Goal: Task Accomplishment & Management: Manage account settings

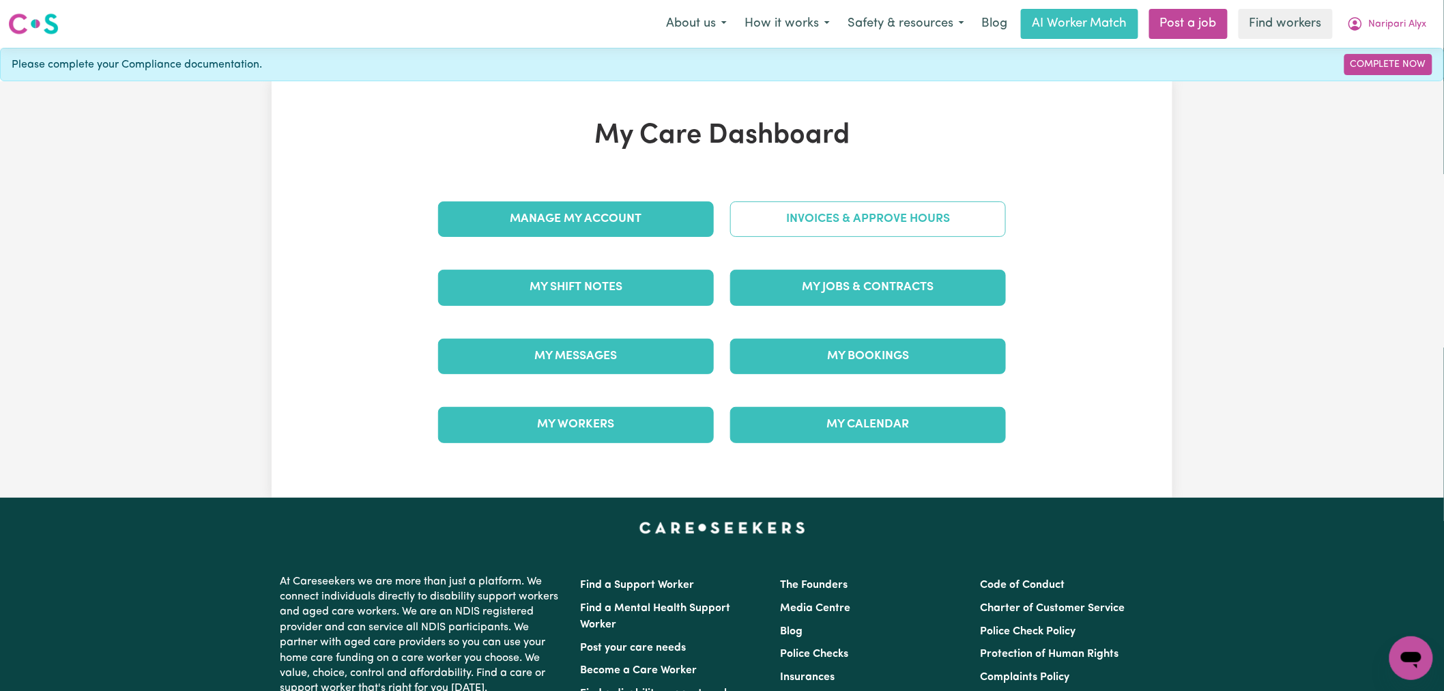
click at [841, 230] on link "Invoices & Approve Hours" at bounding box center [868, 218] width 276 height 35
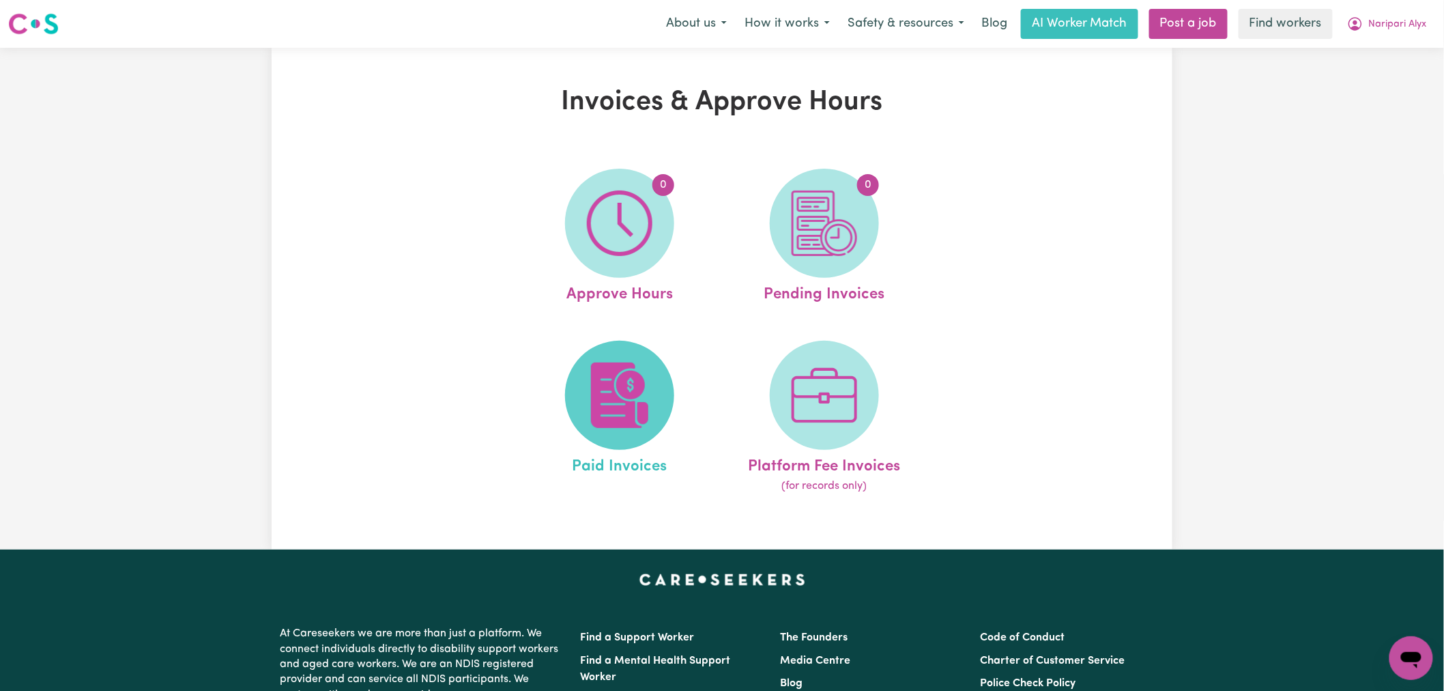
click at [635, 393] on img at bounding box center [620, 395] width 66 height 66
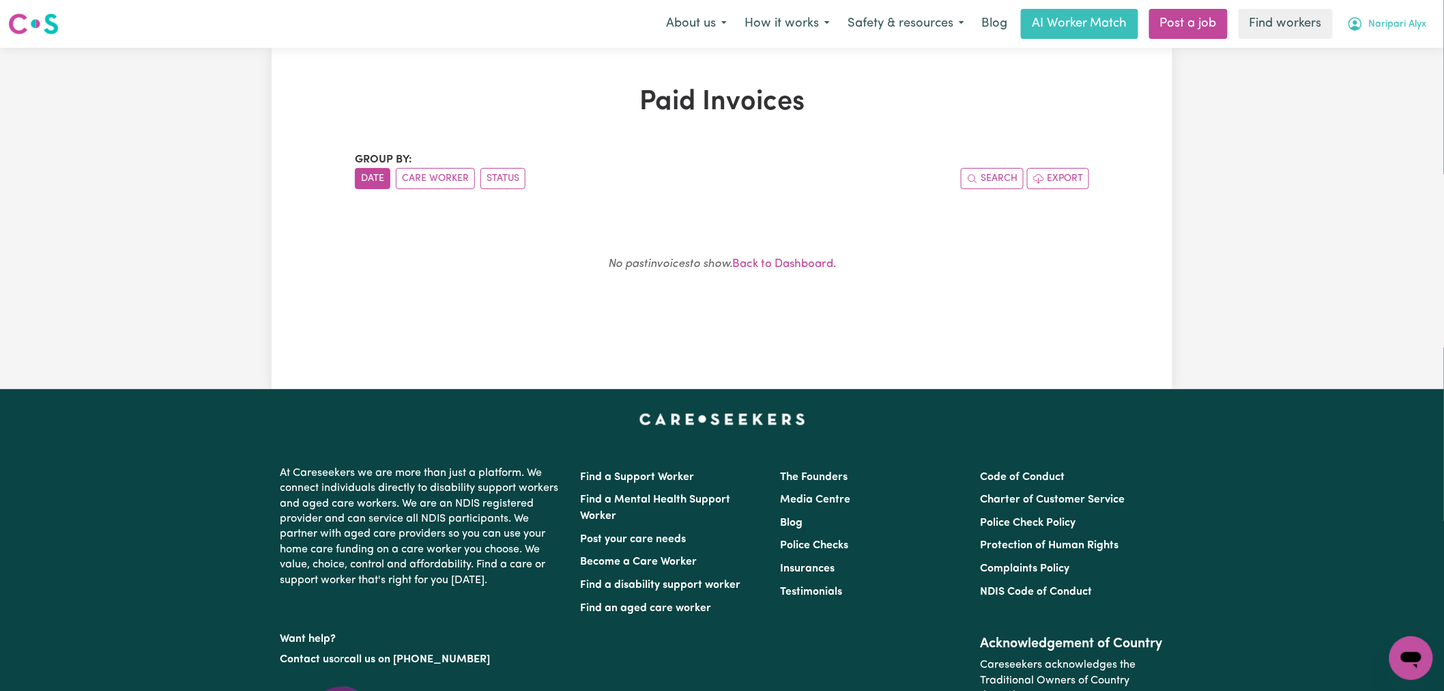
click at [1398, 30] on span "Naripari Alyx" at bounding box center [1398, 24] width 58 height 15
click at [1396, 53] on link "My Dashboard" at bounding box center [1381, 53] width 108 height 26
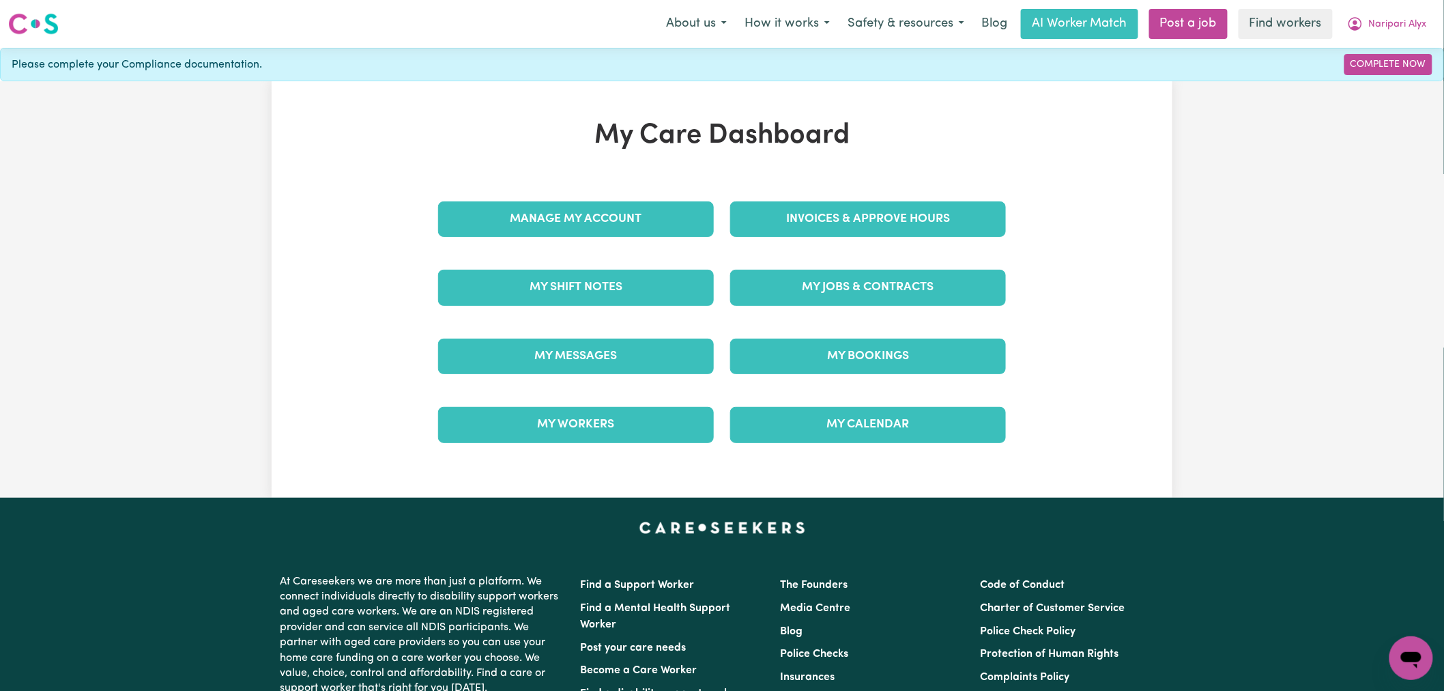
click at [887, 306] on div "My Jobs & Contracts" at bounding box center [868, 287] width 292 height 68
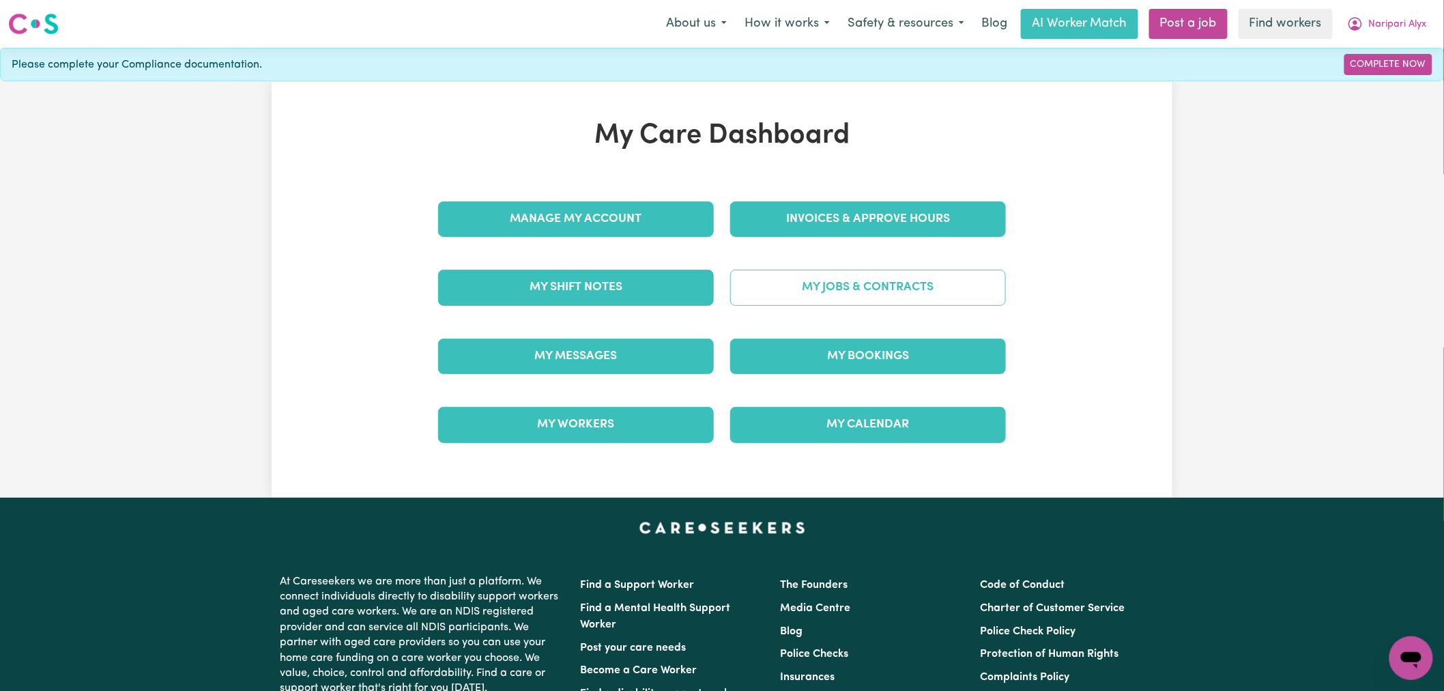
click at [887, 298] on link "My Jobs & Contracts" at bounding box center [868, 287] width 276 height 35
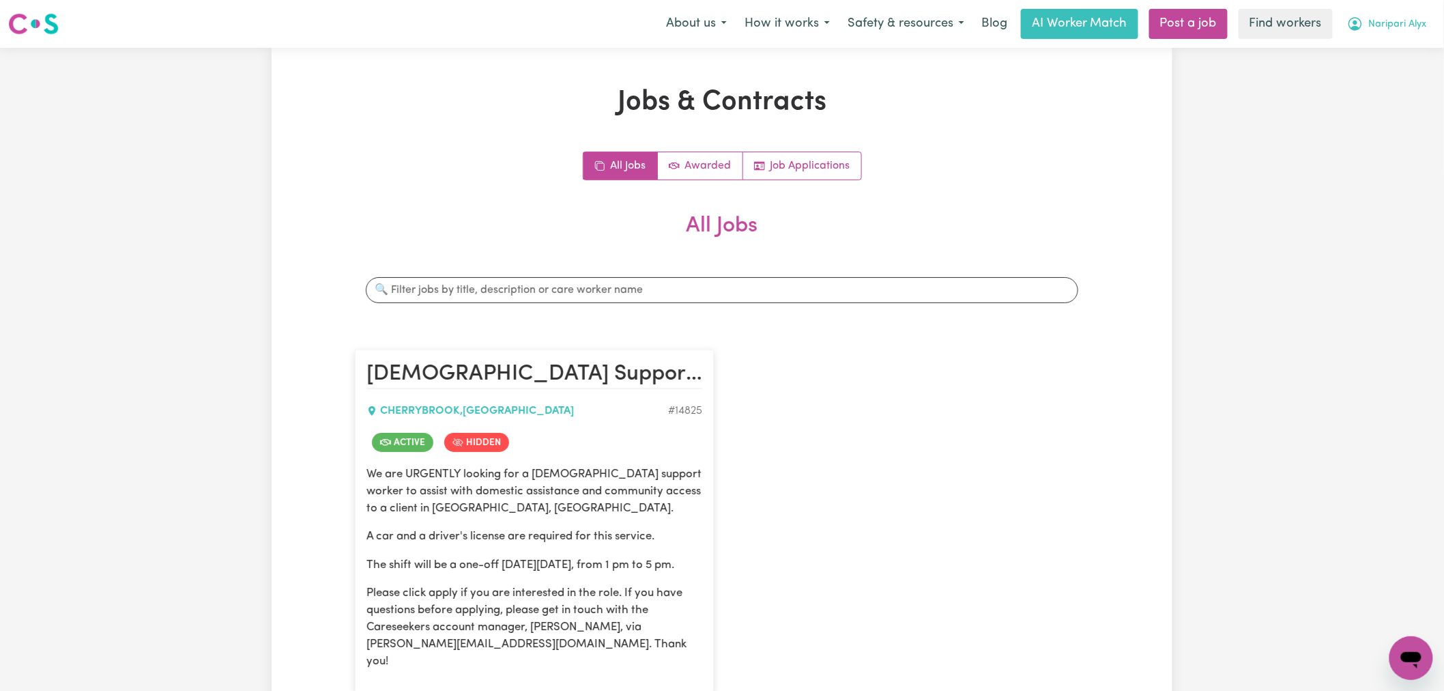
drag, startPoint x: 1389, startPoint y: 22, endPoint x: 1395, endPoint y: 37, distance: 16.0
click at [1391, 22] on span "Naripari Alyx" at bounding box center [1398, 24] width 58 height 15
click at [1392, 87] on link "Logout" at bounding box center [1381, 79] width 108 height 26
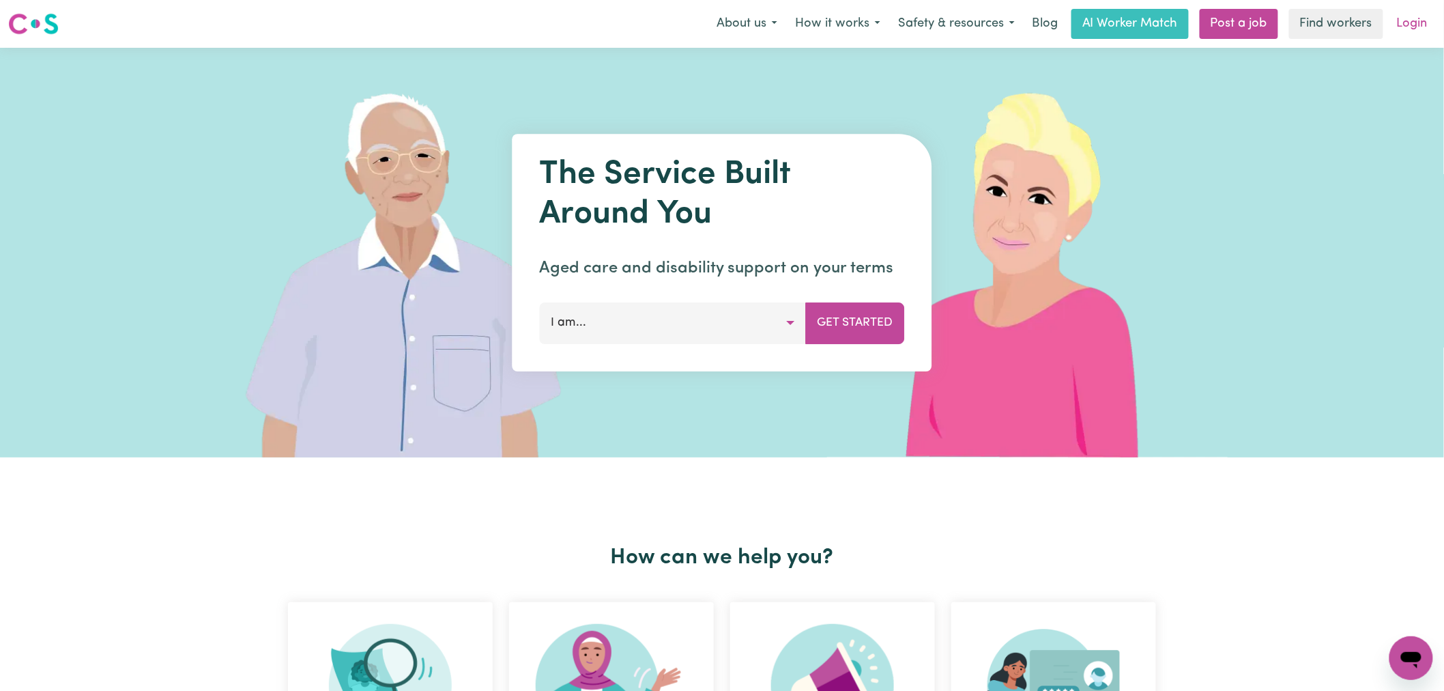
click at [1413, 15] on link "Login" at bounding box center [1412, 24] width 47 height 30
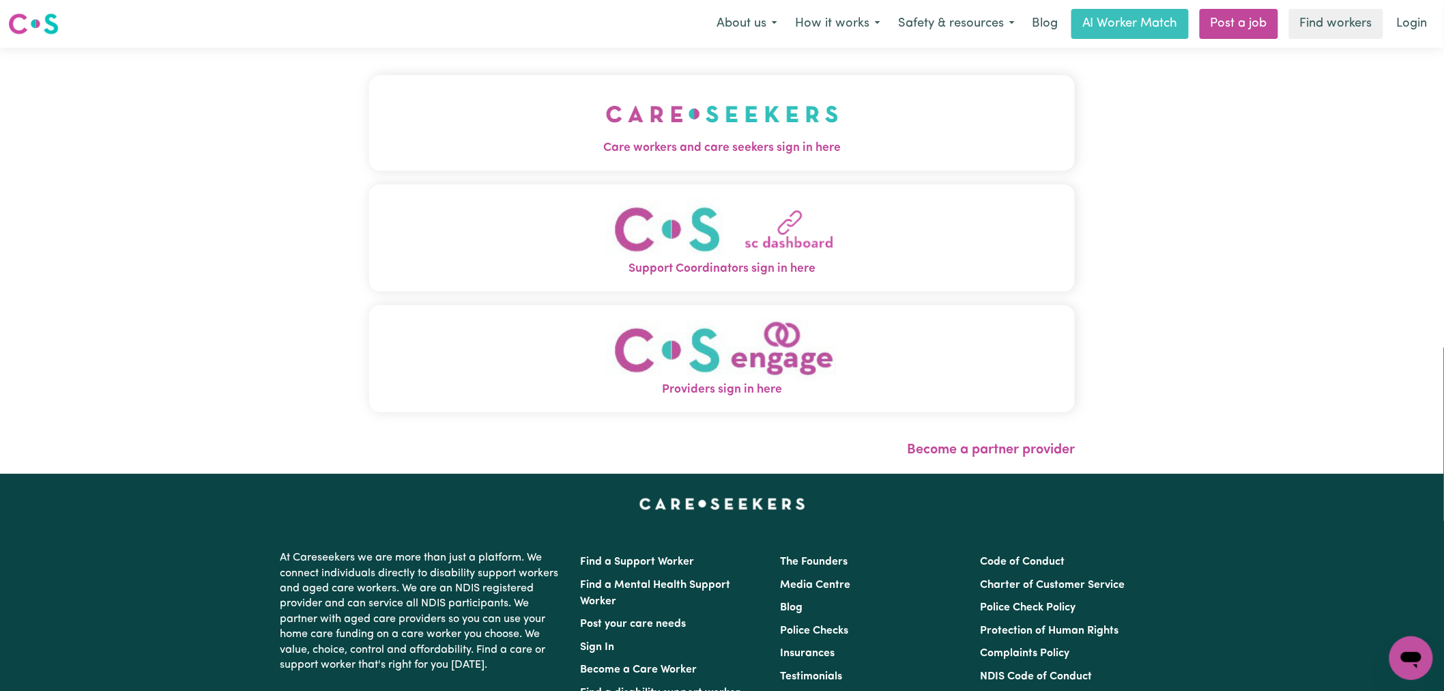
click at [425, 159] on button "Care workers and care seekers sign in here" at bounding box center [722, 123] width 706 height 96
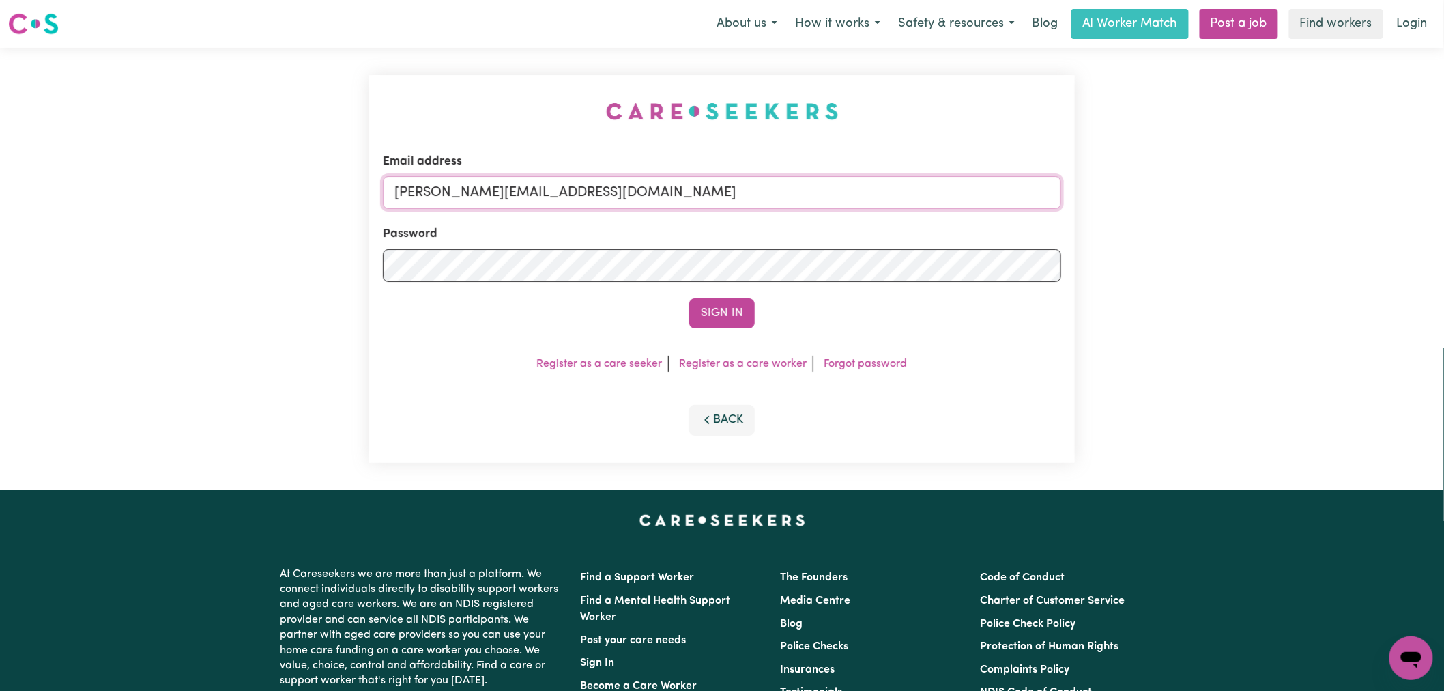
click at [667, 205] on input "[PERSON_NAME][EMAIL_ADDRESS][DOMAIN_NAME]" at bounding box center [722, 192] width 678 height 33
drag, startPoint x: 718, startPoint y: 194, endPoint x: 463, endPoint y: 186, distance: 255.4
click at [463, 186] on input "[EMAIL_ADDRESS][PERSON_NAME][DOMAIN_NAME]" at bounding box center [722, 192] width 678 height 33
type input "[EMAIL_ADDRESS][PERSON_NAME][DOMAIN_NAME]"
click at [695, 316] on div "Sign In" at bounding box center [722, 313] width 678 height 30
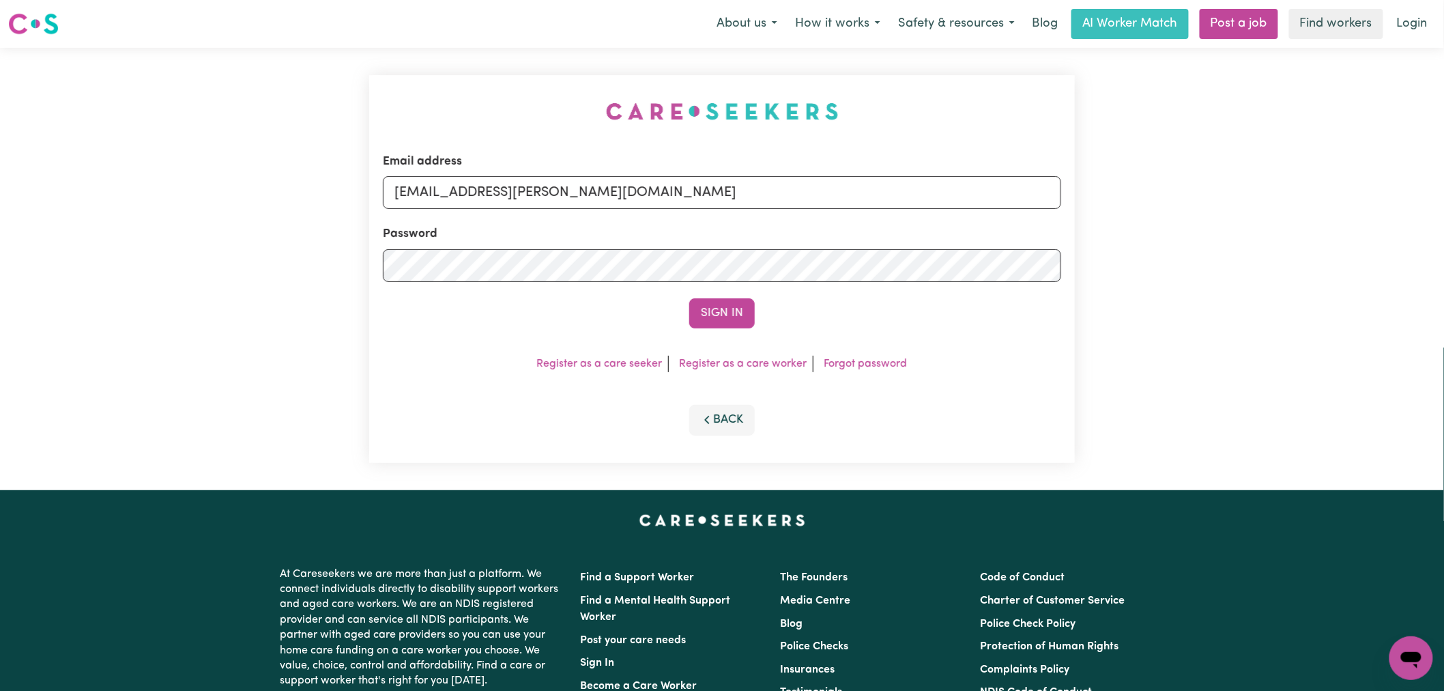
click at [706, 310] on button "Sign In" at bounding box center [722, 313] width 66 height 30
